Goal: Task Accomplishment & Management: Use online tool/utility

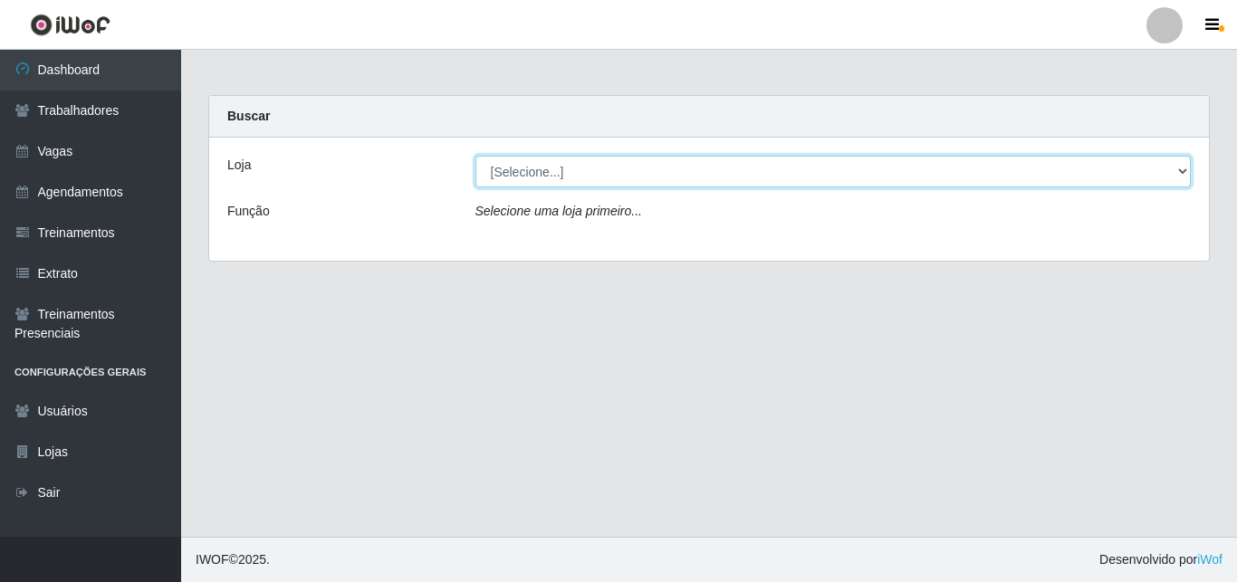
select select "120"
click option "Super Show - [PERSON_NAME]" at bounding box center [0, 0] width 0 height 0
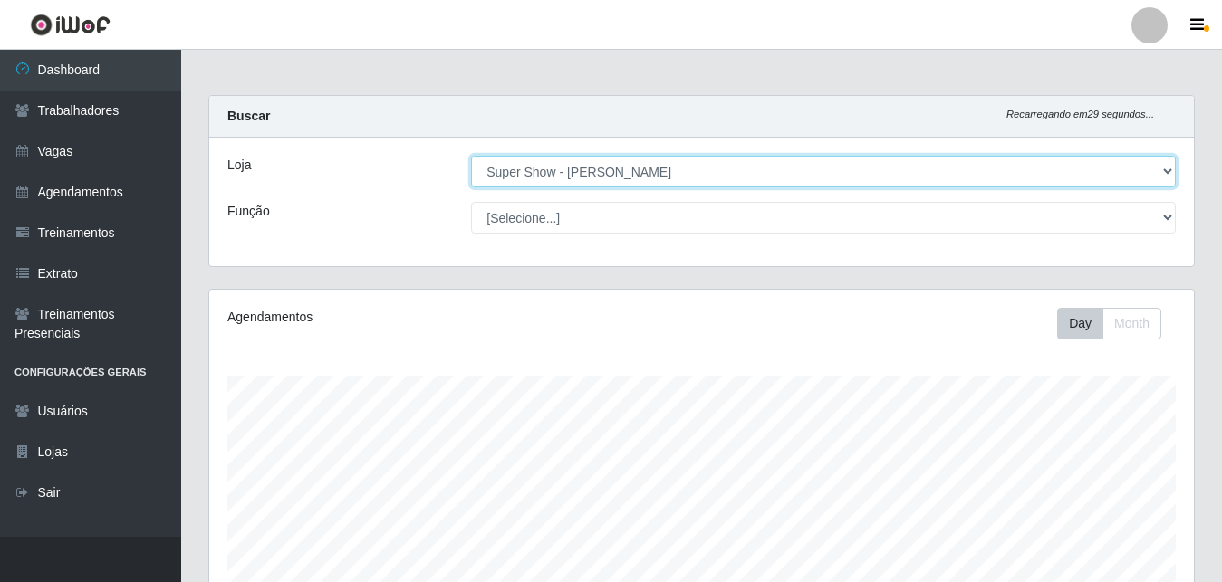
scroll to position [376, 984]
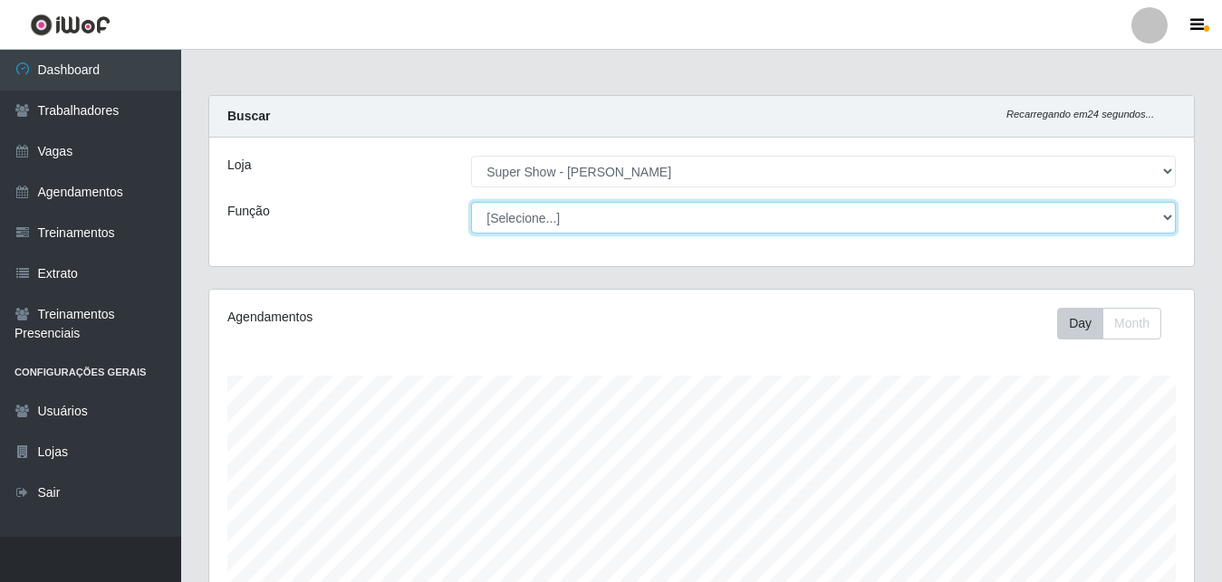
select select "16"
click option "ASG" at bounding box center [0, 0] width 0 height 0
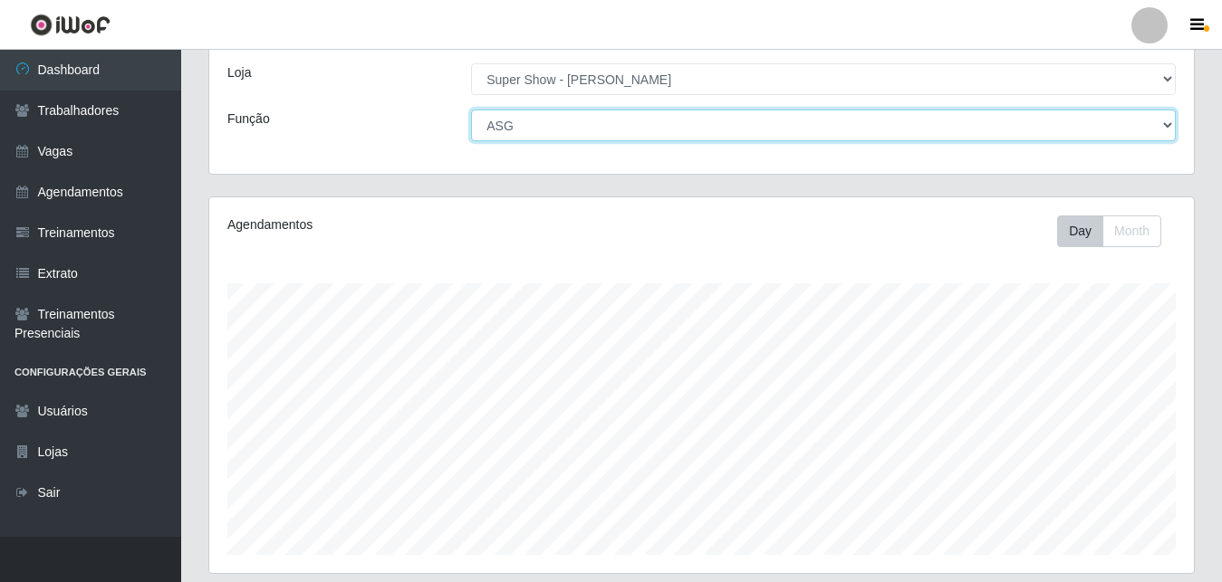
scroll to position [0, 0]
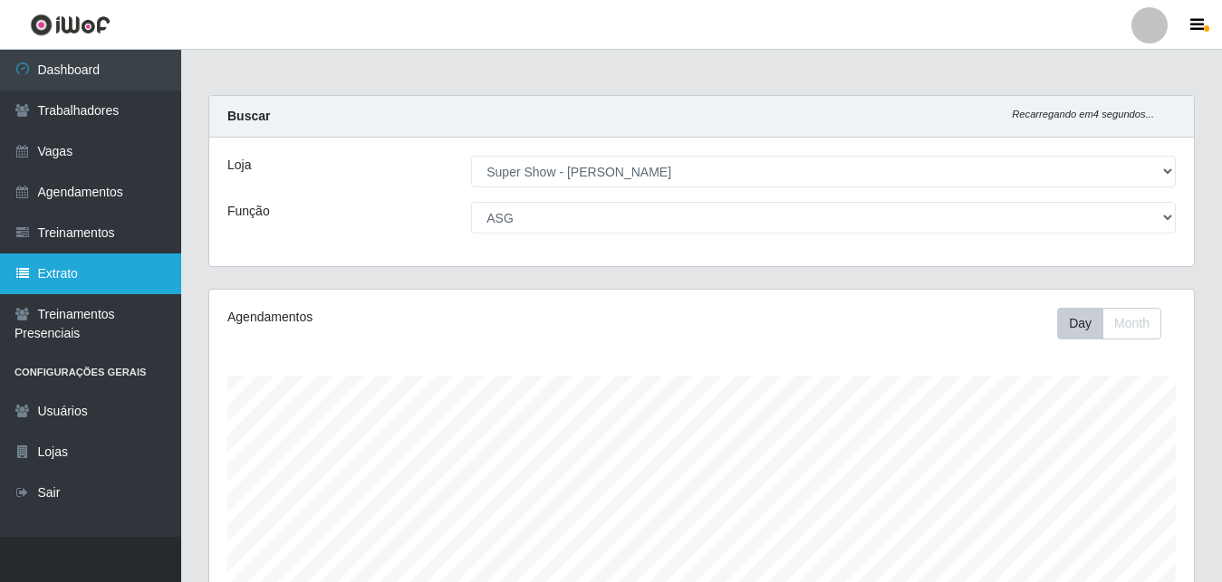
click at [74, 263] on link "Extrato" at bounding box center [90, 274] width 181 height 41
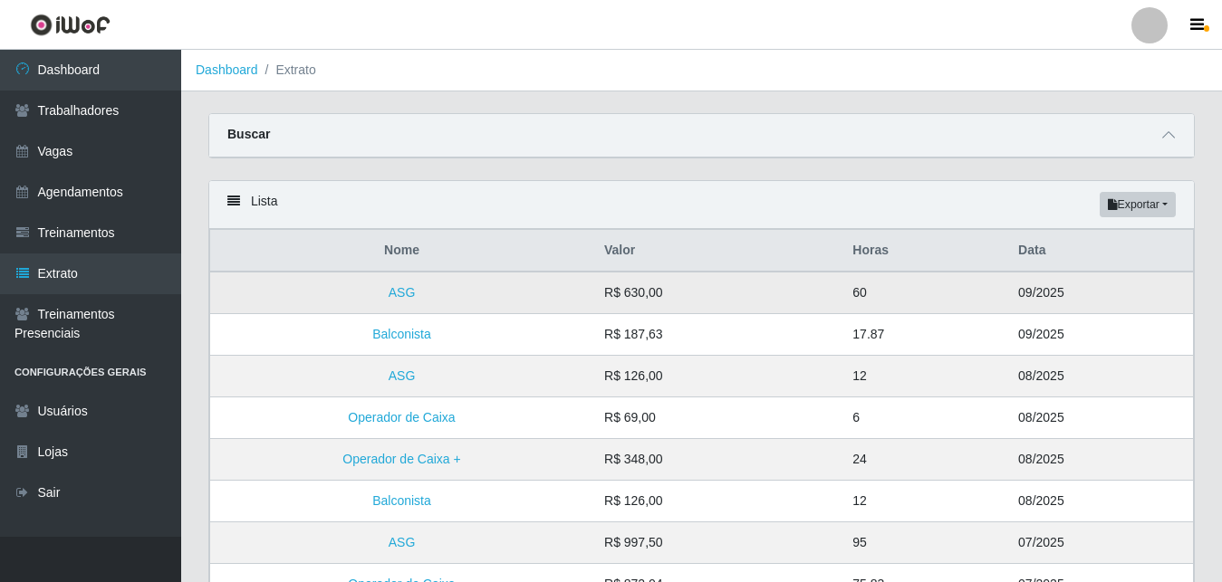
click at [467, 296] on td "ASG" at bounding box center [402, 293] width 384 height 43
click at [403, 295] on link "ASG" at bounding box center [402, 292] width 27 height 14
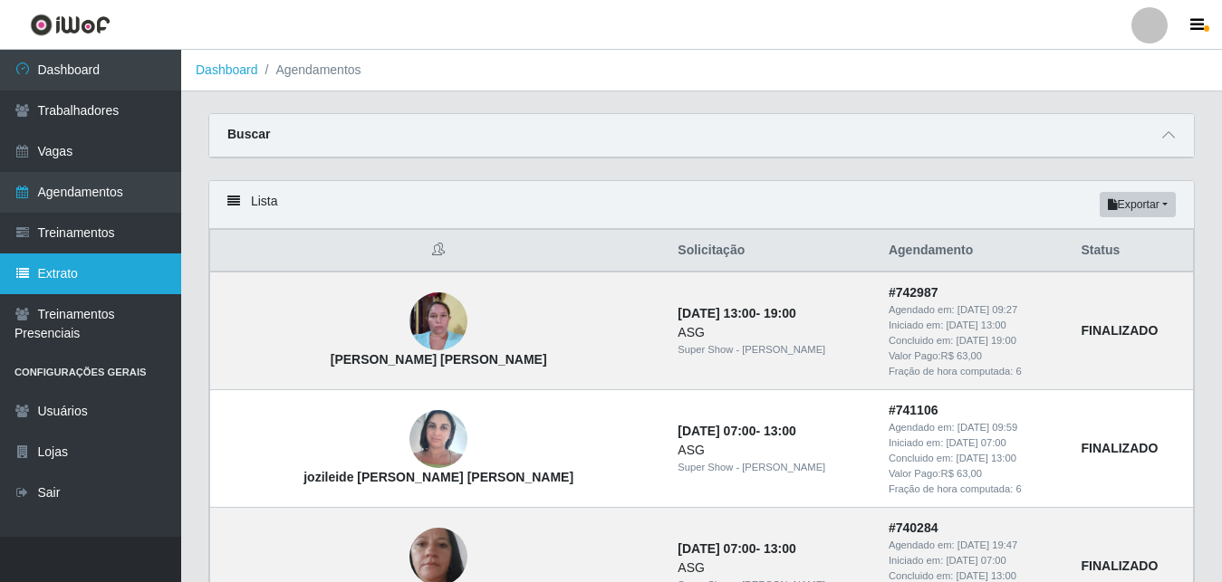
click at [88, 271] on link "Extrato" at bounding box center [90, 274] width 181 height 41
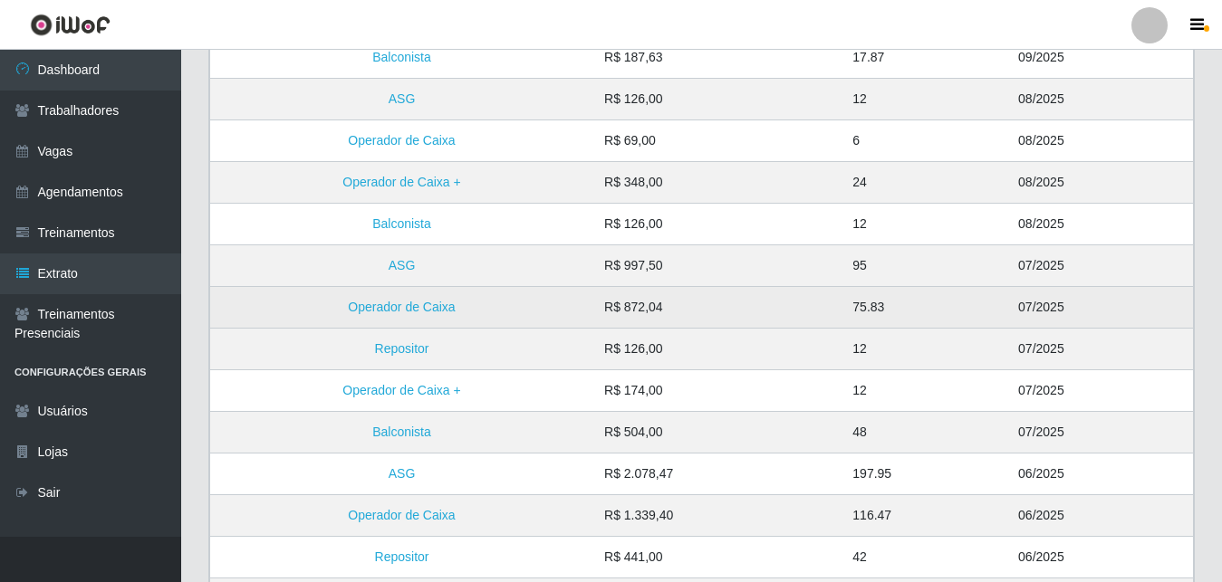
scroll to position [370, 0]
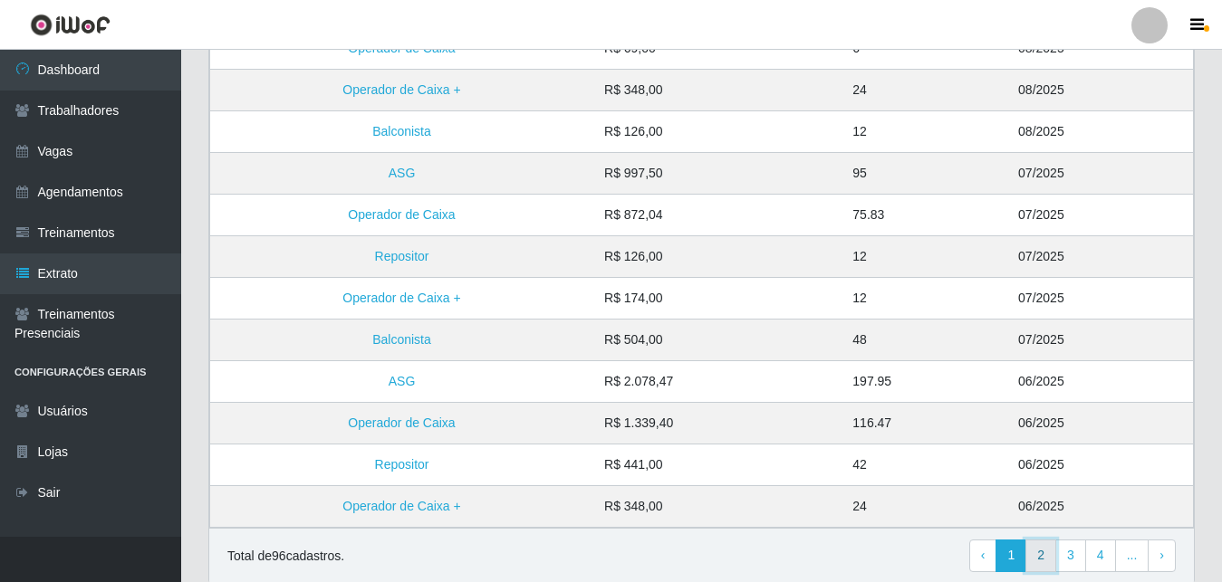
click at [1042, 554] on link "2" at bounding box center [1040, 556] width 31 height 33
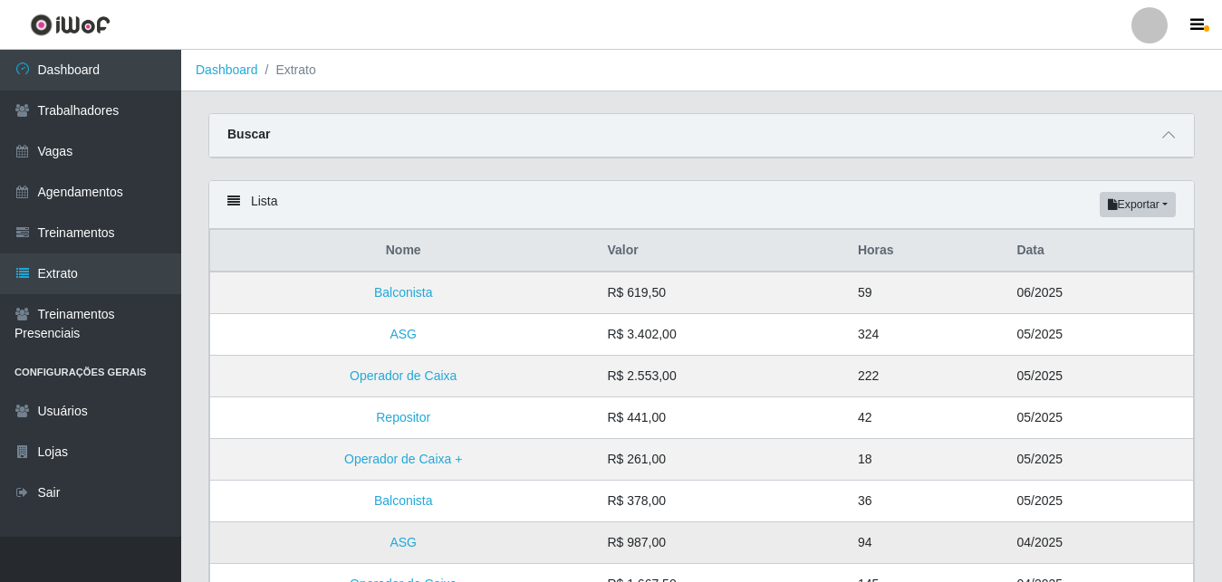
scroll to position [92, 0]
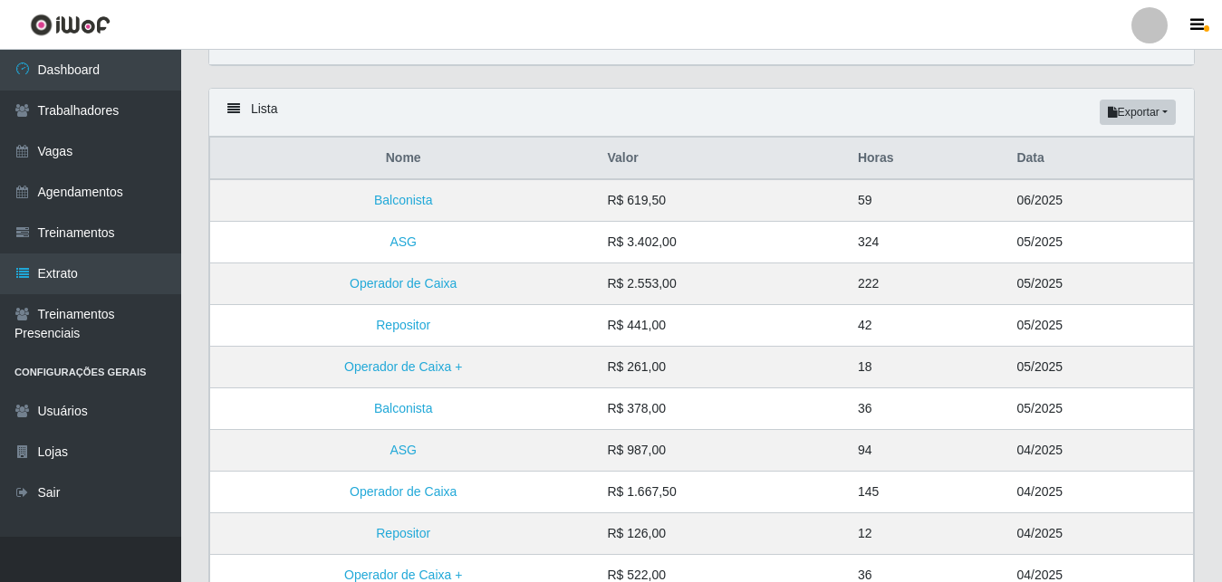
click at [235, 104] on icon at bounding box center [233, 108] width 13 height 13
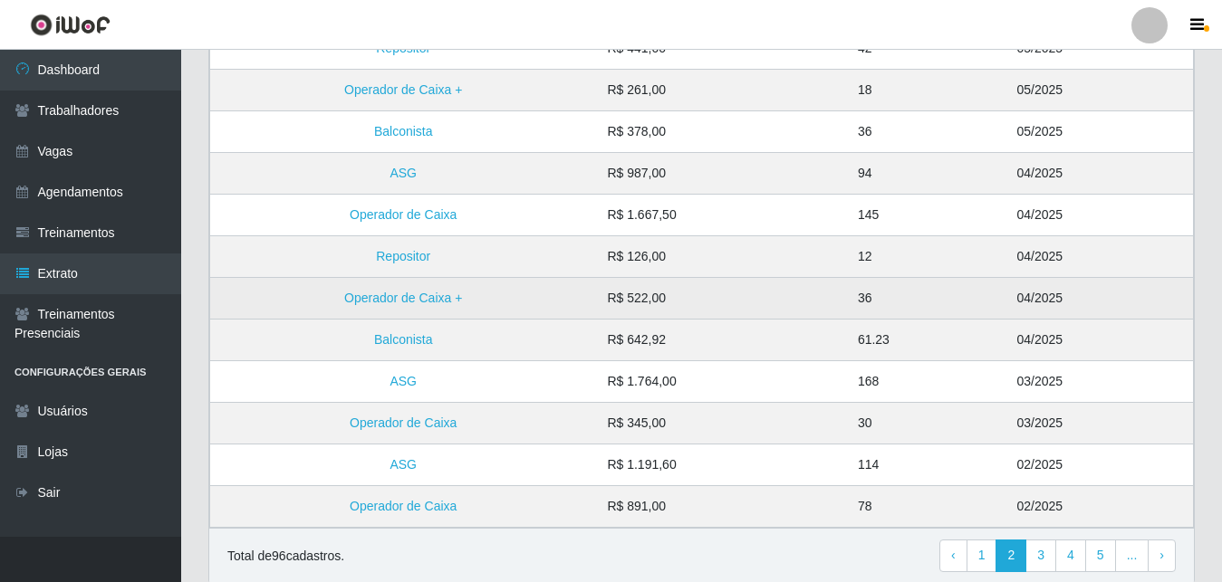
scroll to position [439, 0]
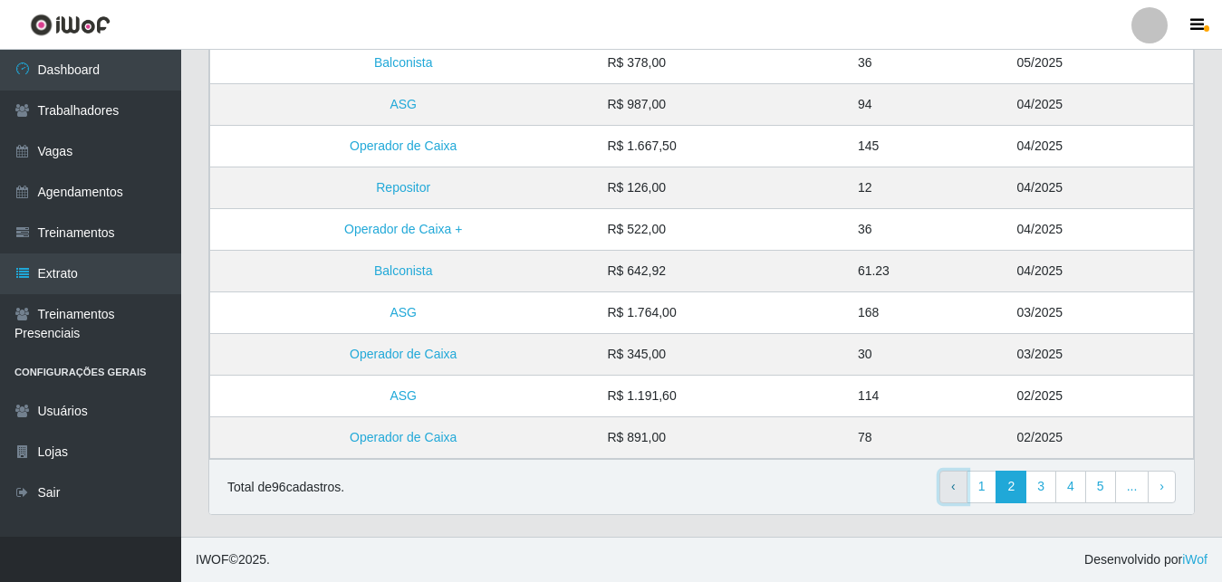
click at [955, 482] on span "‹" at bounding box center [953, 486] width 5 height 14
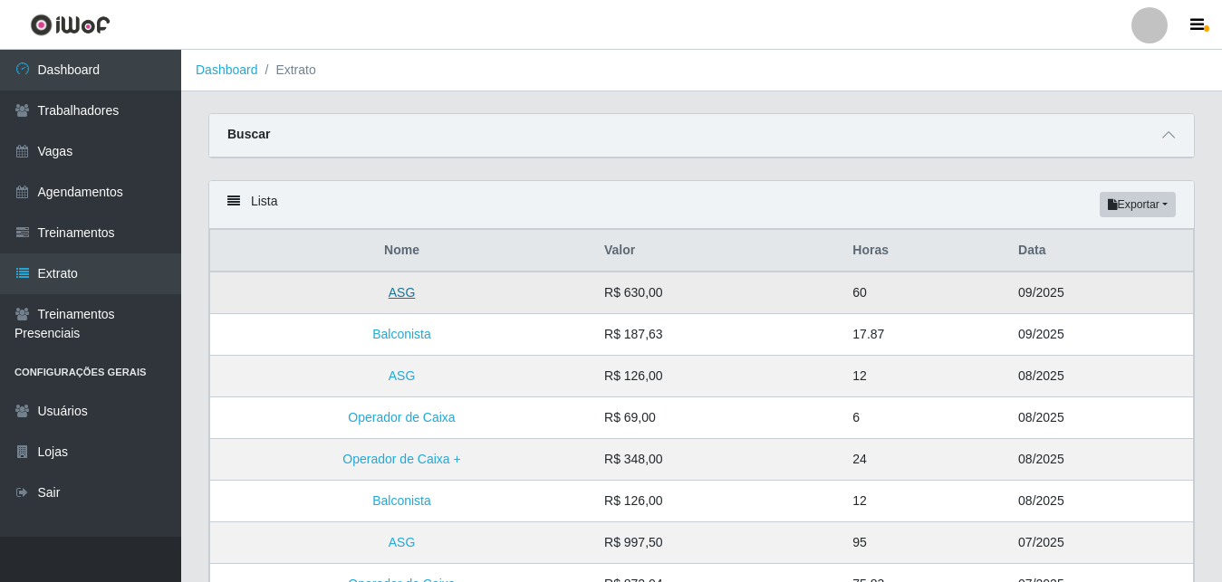
click at [395, 295] on link "ASG" at bounding box center [402, 292] width 27 height 14
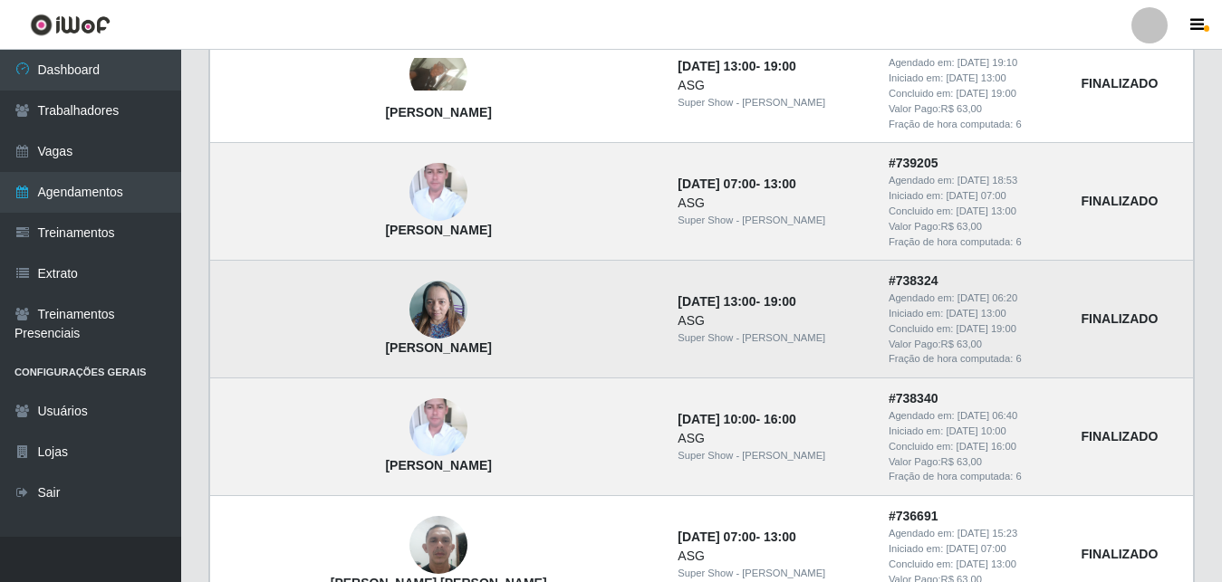
scroll to position [693, 0]
